Goal: Entertainment & Leisure: Browse casually

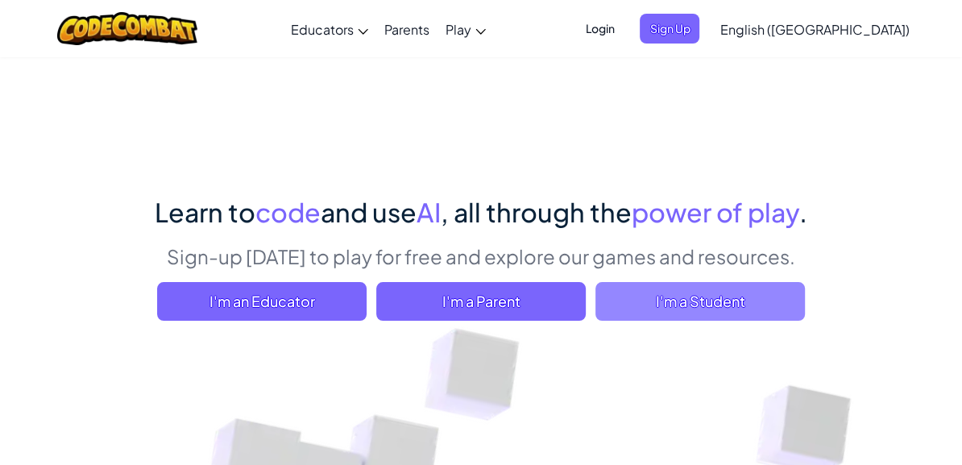
click at [620, 302] on span "I'm a Student" at bounding box center [701, 301] width 210 height 39
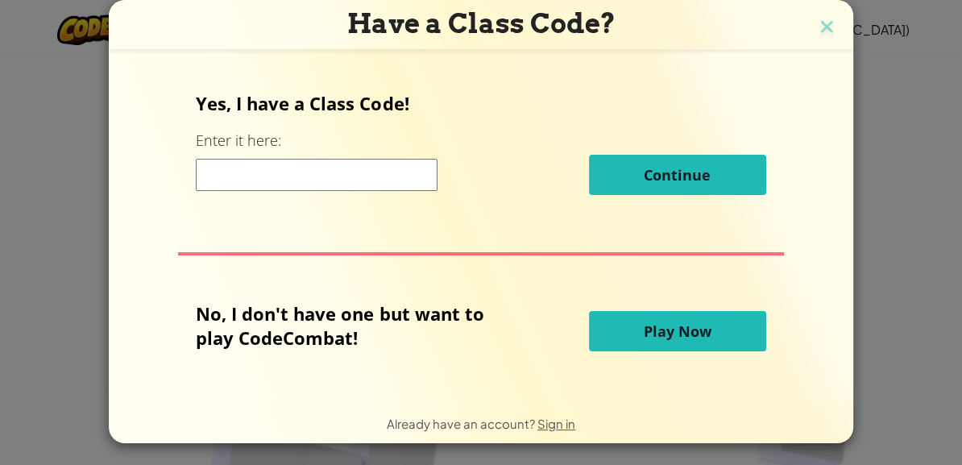
click at [700, 319] on button "Play Now" at bounding box center [677, 331] width 177 height 40
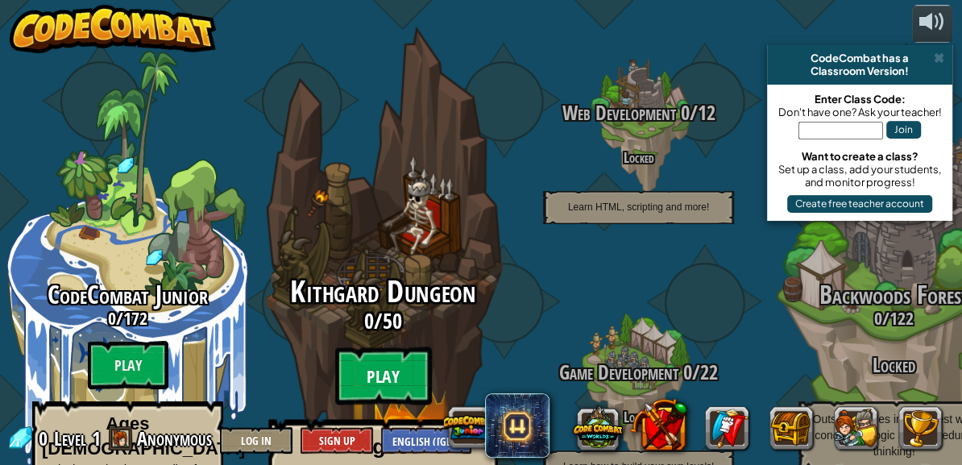
click at [363, 347] on btn "Play" at bounding box center [383, 376] width 97 height 58
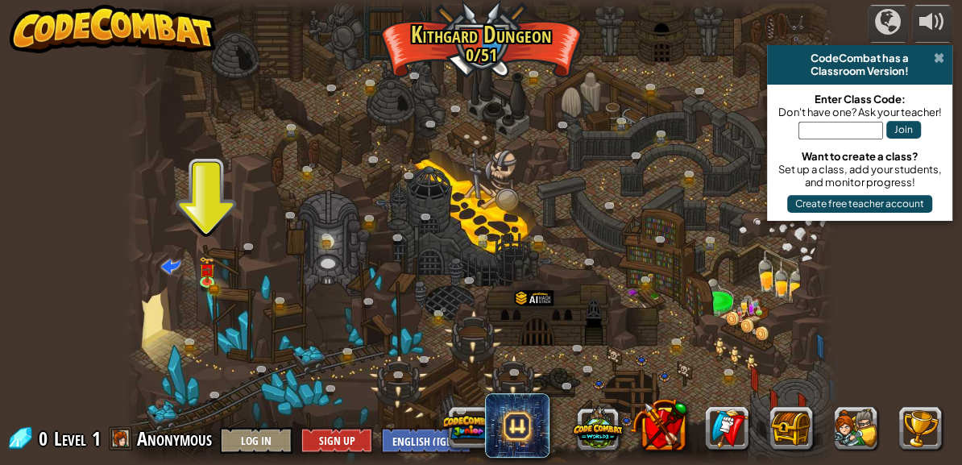
click at [940, 52] on span at bounding box center [939, 58] width 10 height 13
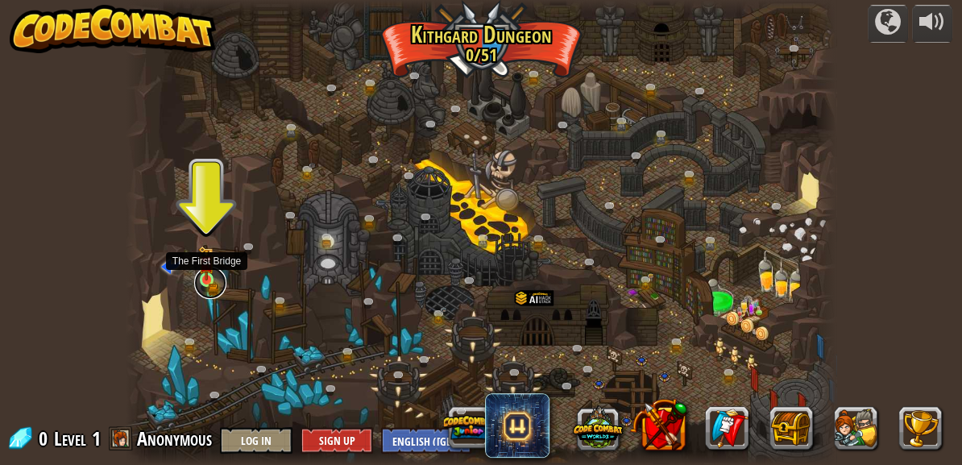
click at [203, 280] on link at bounding box center [210, 283] width 32 height 32
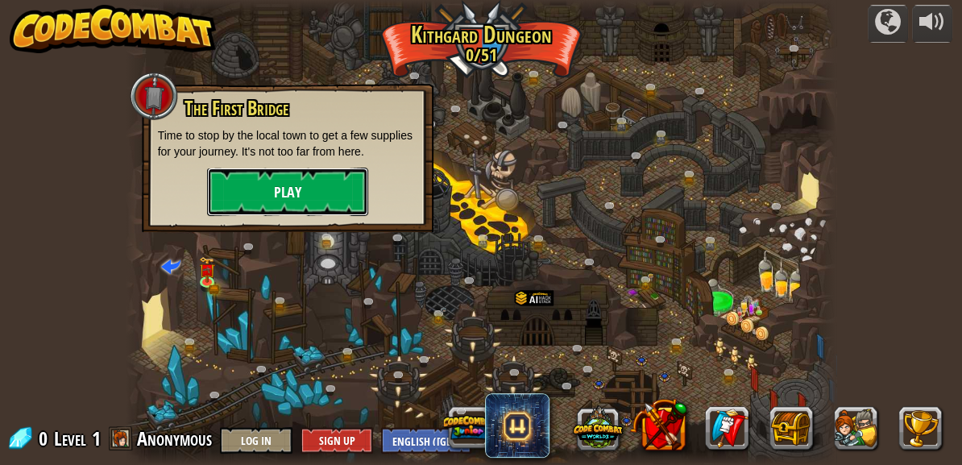
click at [302, 177] on button "Play" at bounding box center [287, 192] width 161 height 48
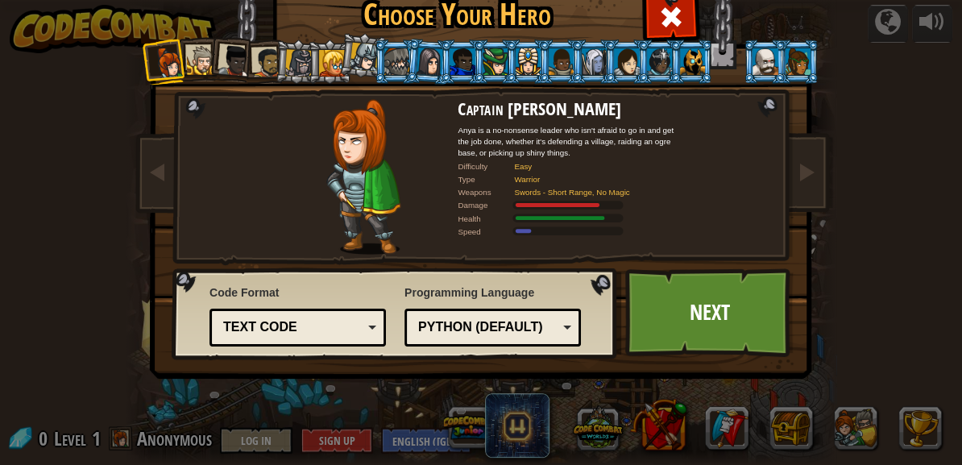
click at [196, 64] on div at bounding box center [202, 61] width 30 height 30
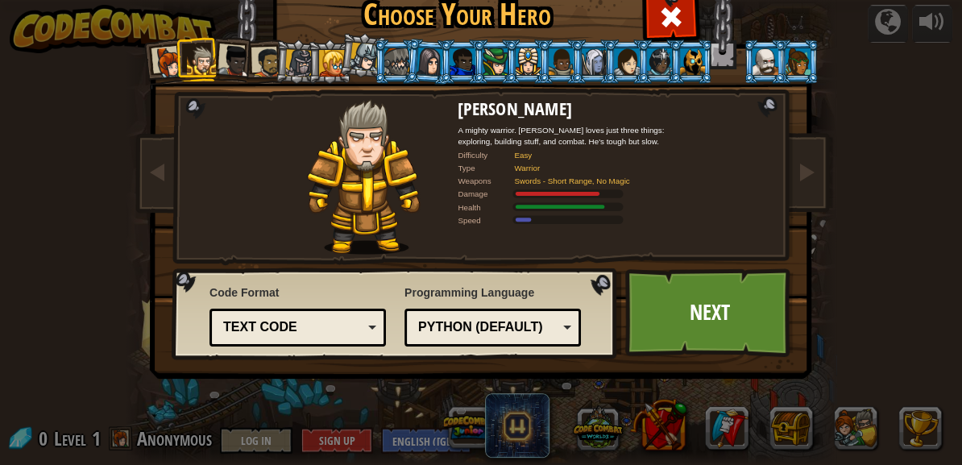
click at [228, 68] on div at bounding box center [234, 61] width 32 height 32
